Goal: Navigation & Orientation: Find specific page/section

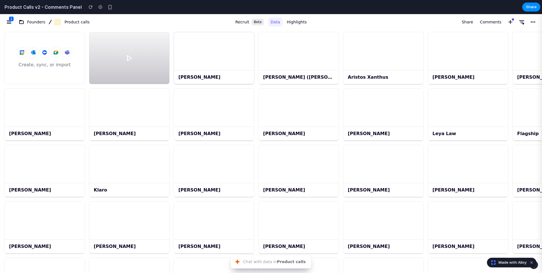
click at [226, 54] on div at bounding box center [214, 51] width 80 height 38
click at [426, 21] on span "Comments" at bounding box center [489, 22] width 21 height 7
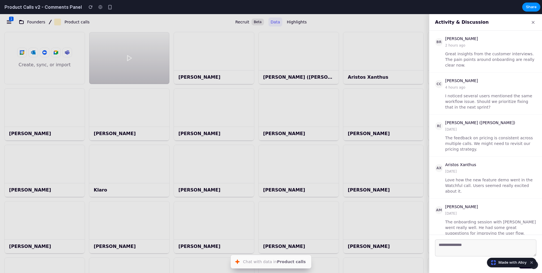
click at [426, 25] on button "×" at bounding box center [532, 22] width 6 height 7
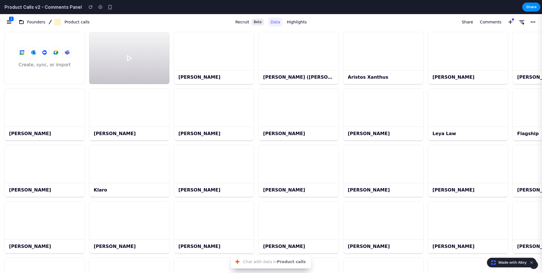
click at [426, 241] on div "Made with Alloy" at bounding box center [511, 263] width 49 height 10
click at [426, 241] on link "Made with Alloy" at bounding box center [507, 263] width 40 height 6
click at [287, 22] on span "Highlights" at bounding box center [297, 22] width 20 height 7
drag, startPoint x: 274, startPoint y: 22, endPoint x: 263, endPoint y: 22, distance: 11.8
click at [274, 22] on span "Data" at bounding box center [274, 22] width 9 height 7
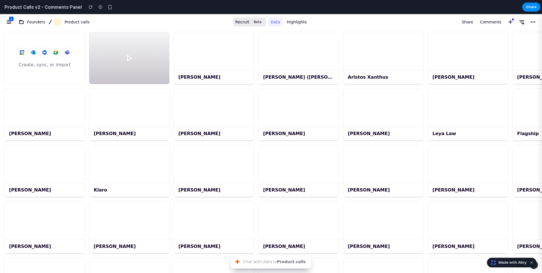
click at [253, 22] on div "Beta" at bounding box center [257, 22] width 12 height 7
